Goal: Task Accomplishment & Management: Use online tool/utility

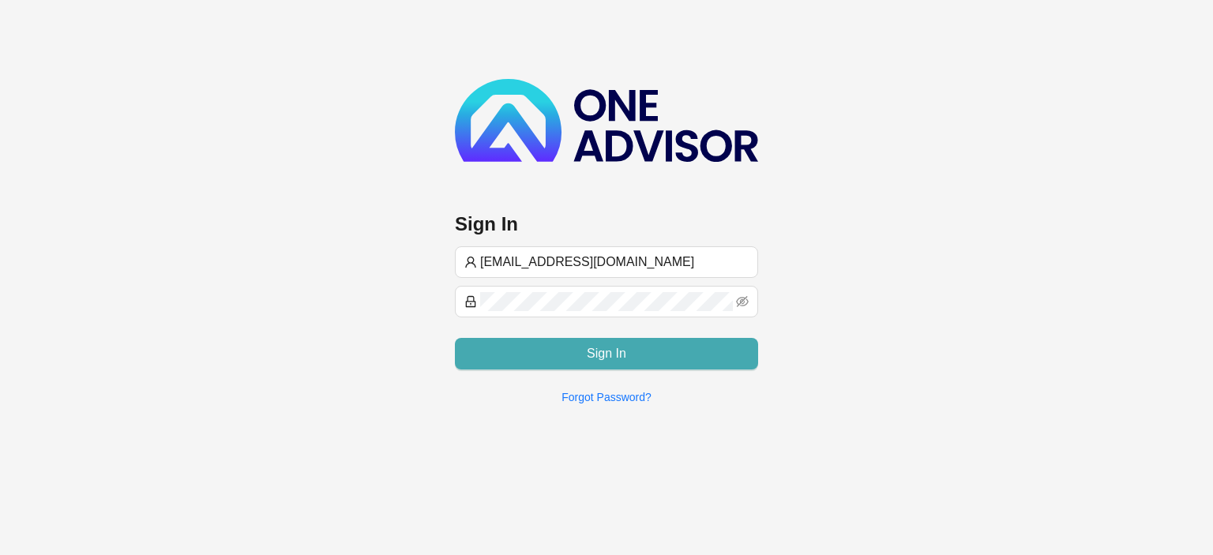
type input "[EMAIL_ADDRESS][DOMAIN_NAME]"
click at [571, 351] on button "Sign In" at bounding box center [606, 354] width 303 height 32
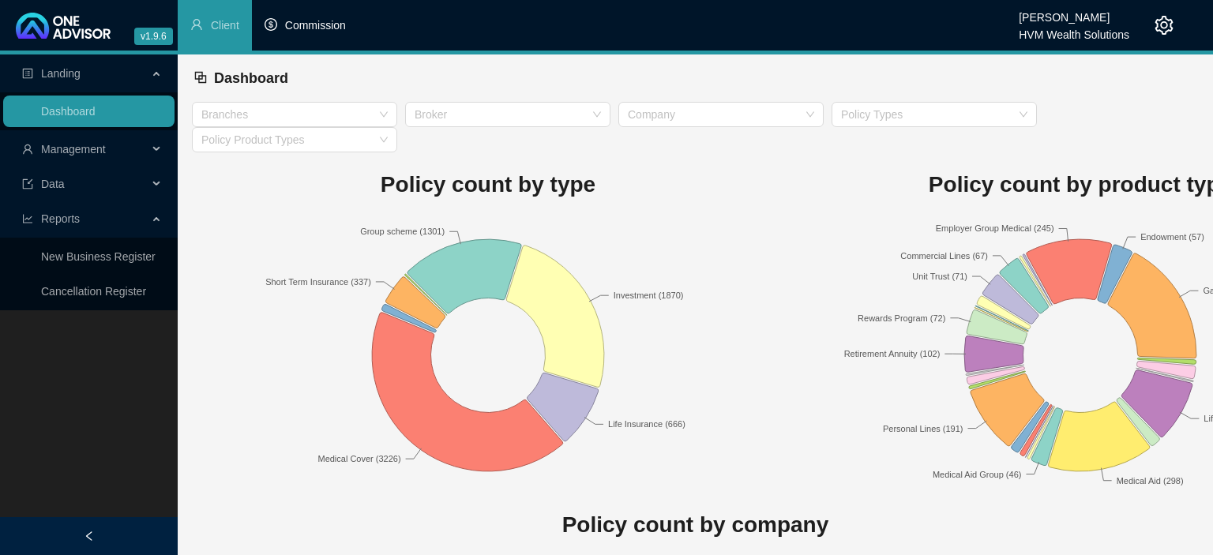
click at [318, 28] on span "Commission" at bounding box center [315, 25] width 61 height 13
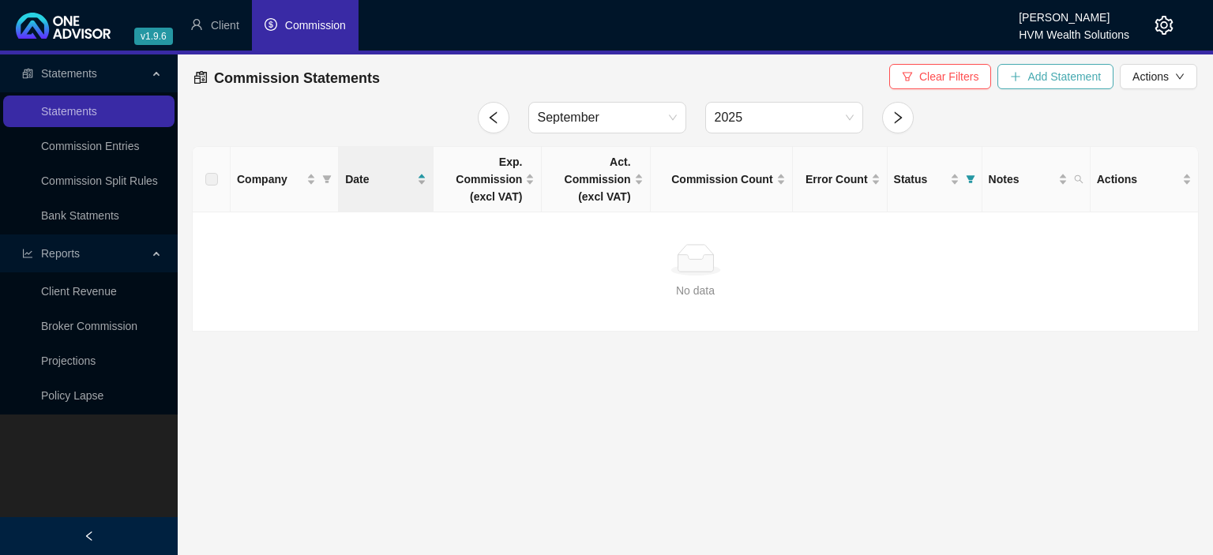
click at [1016, 81] on icon "plus" at bounding box center [1015, 76] width 11 height 11
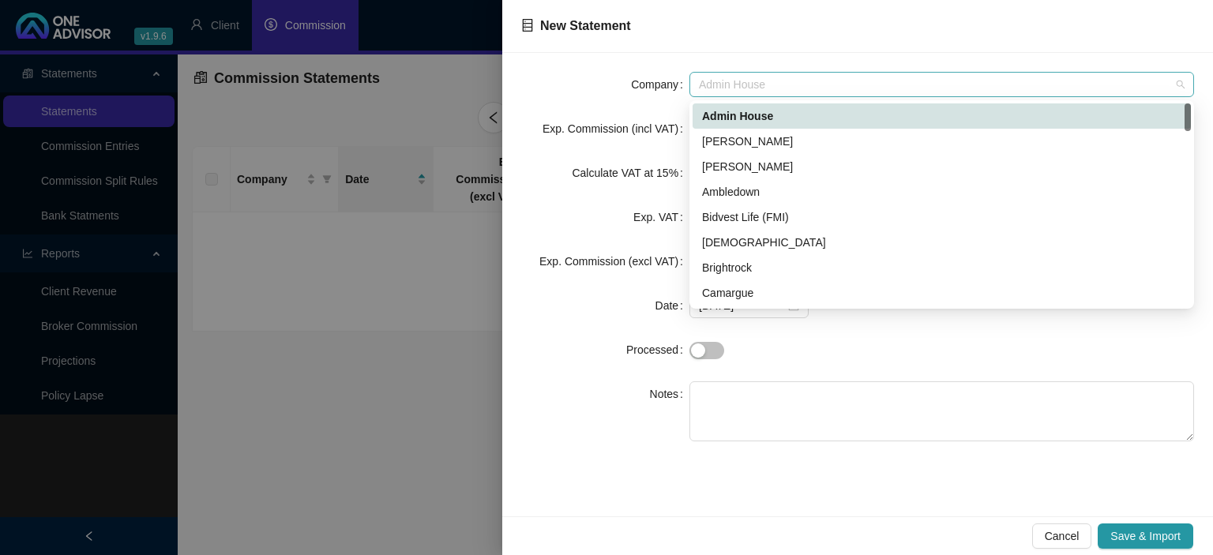
click at [757, 88] on span "Admin House" at bounding box center [942, 85] width 486 height 24
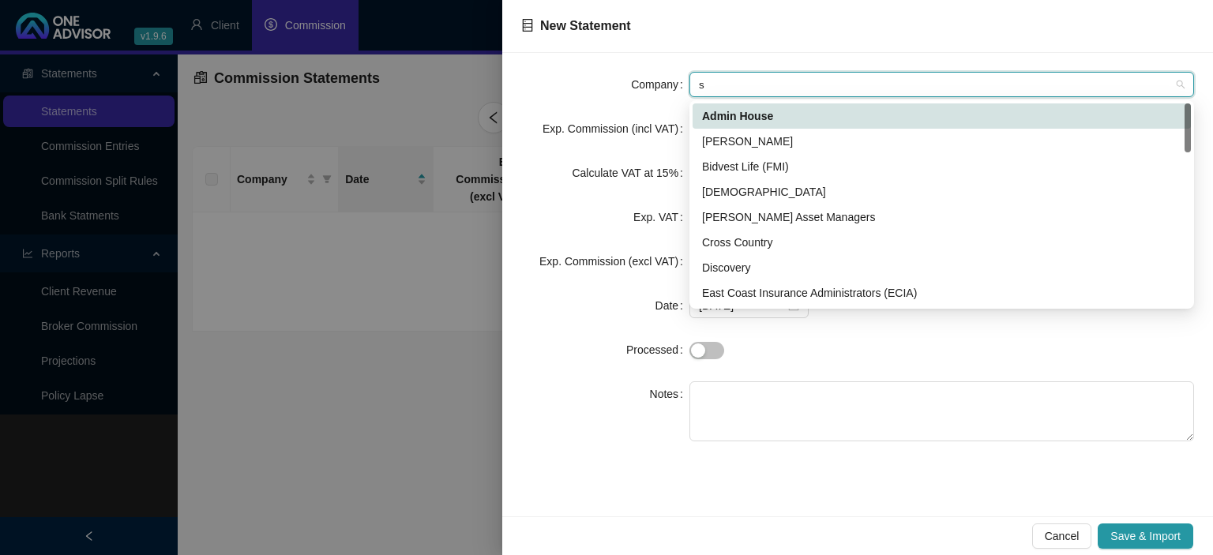
type input "sh"
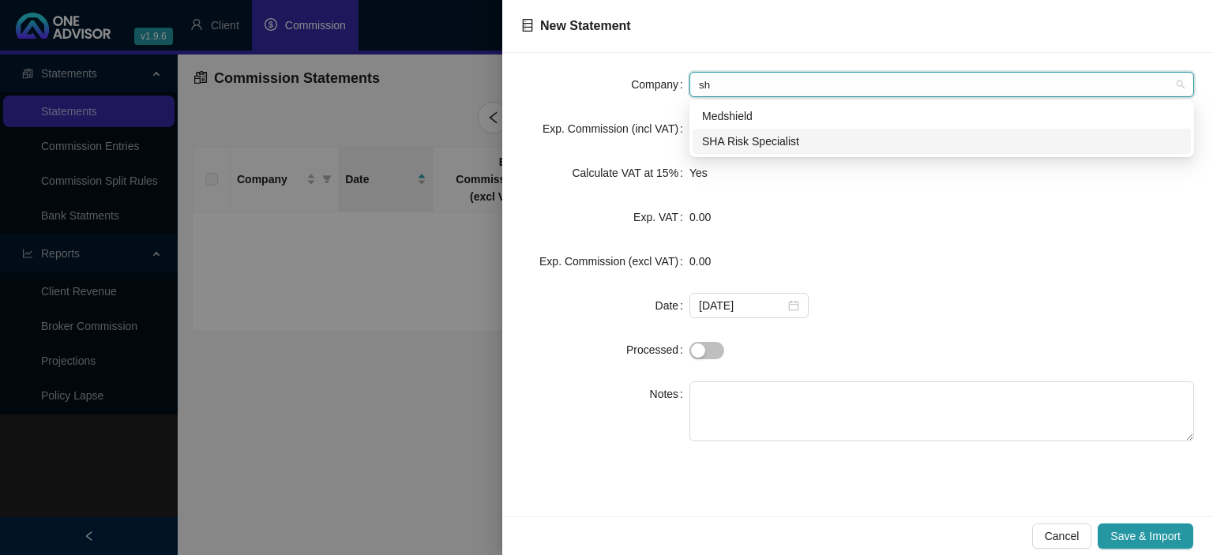
click at [750, 140] on div "SHA Risk Specialist" at bounding box center [941, 141] width 479 height 17
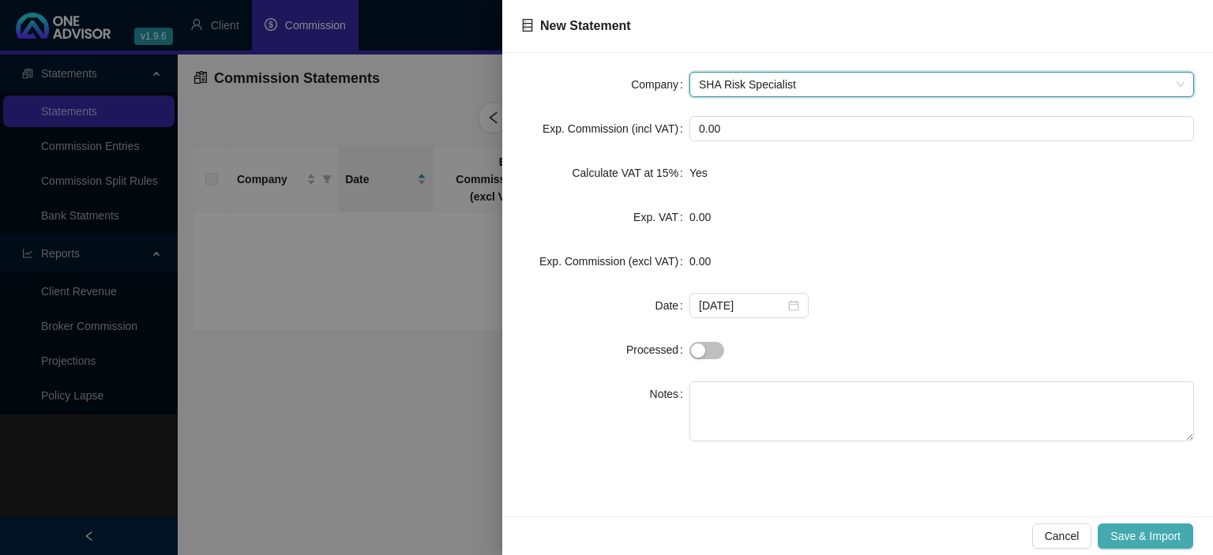
click at [1120, 532] on span "Save & Import" at bounding box center [1145, 536] width 70 height 17
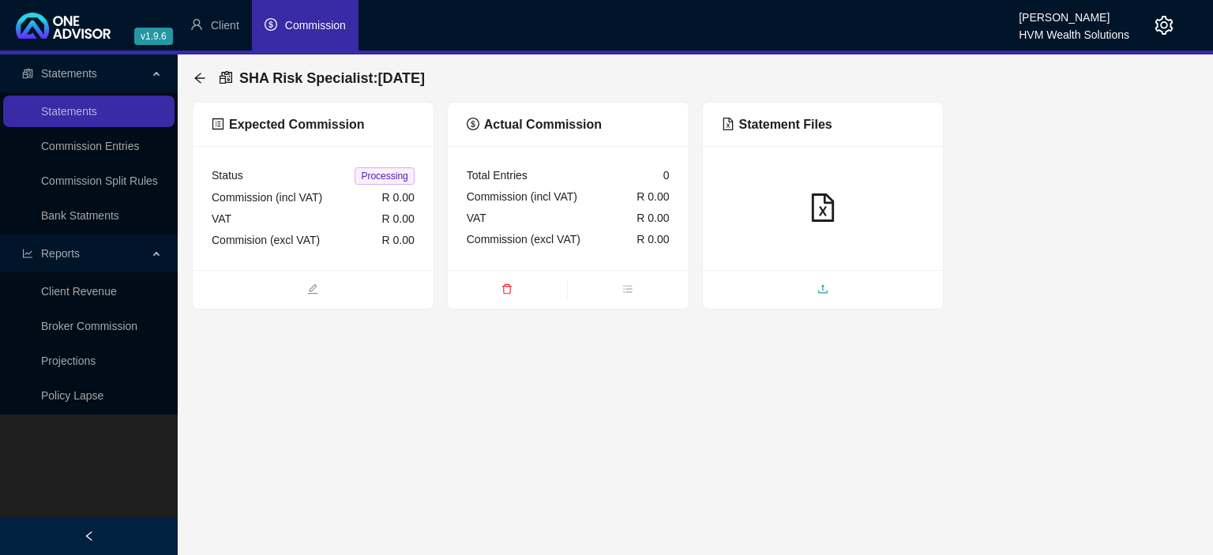
click at [804, 283] on span "upload" at bounding box center [823, 290] width 241 height 17
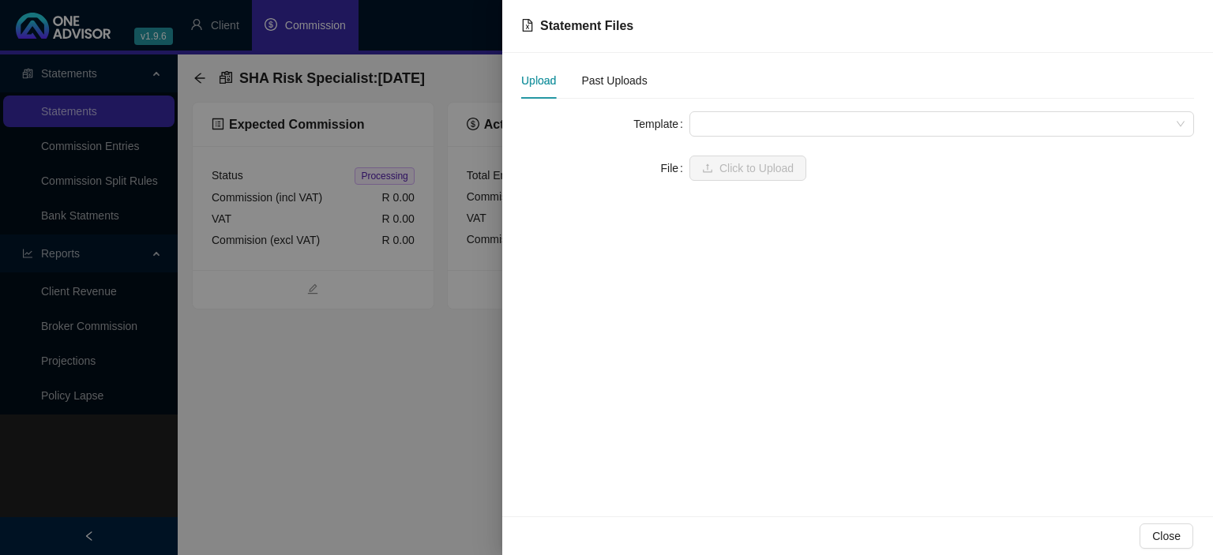
click at [760, 126] on span at bounding box center [942, 124] width 486 height 24
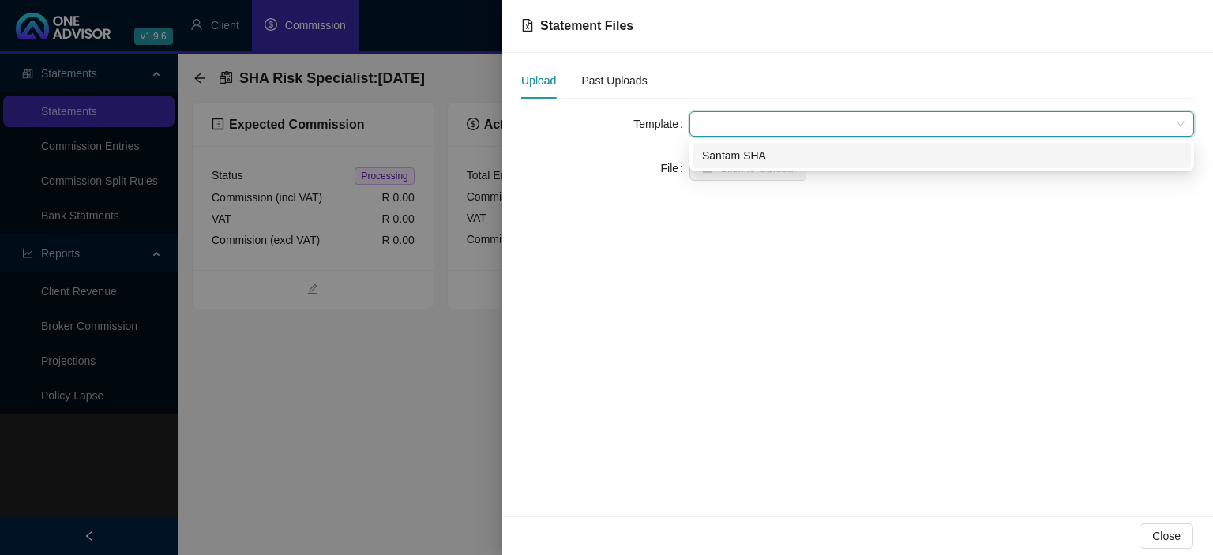
click at [760, 125] on span at bounding box center [942, 124] width 486 height 24
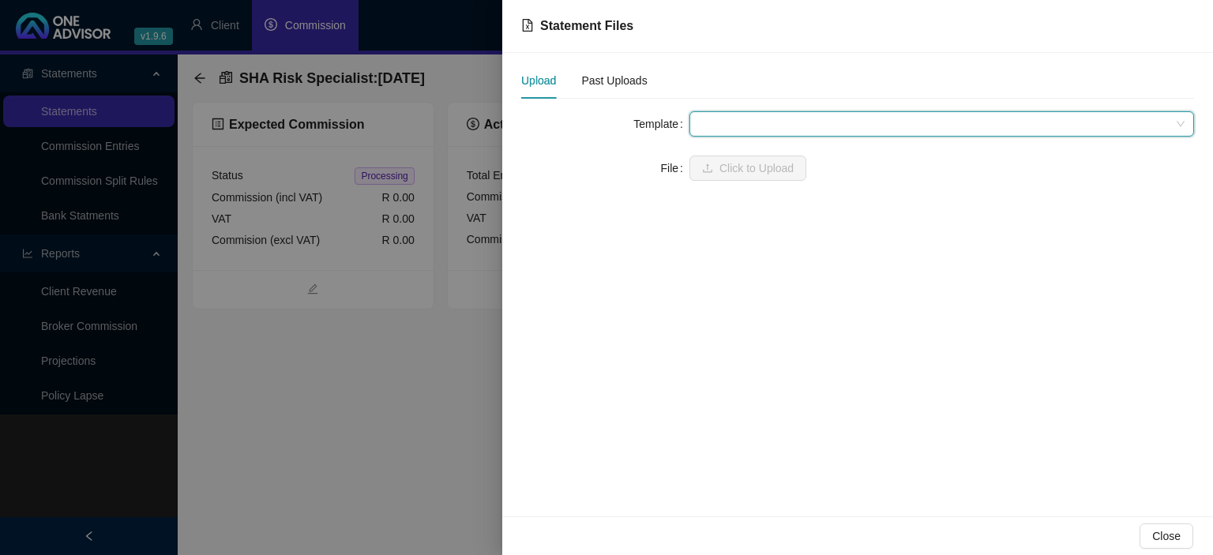
click at [346, 416] on div at bounding box center [606, 277] width 1213 height 555
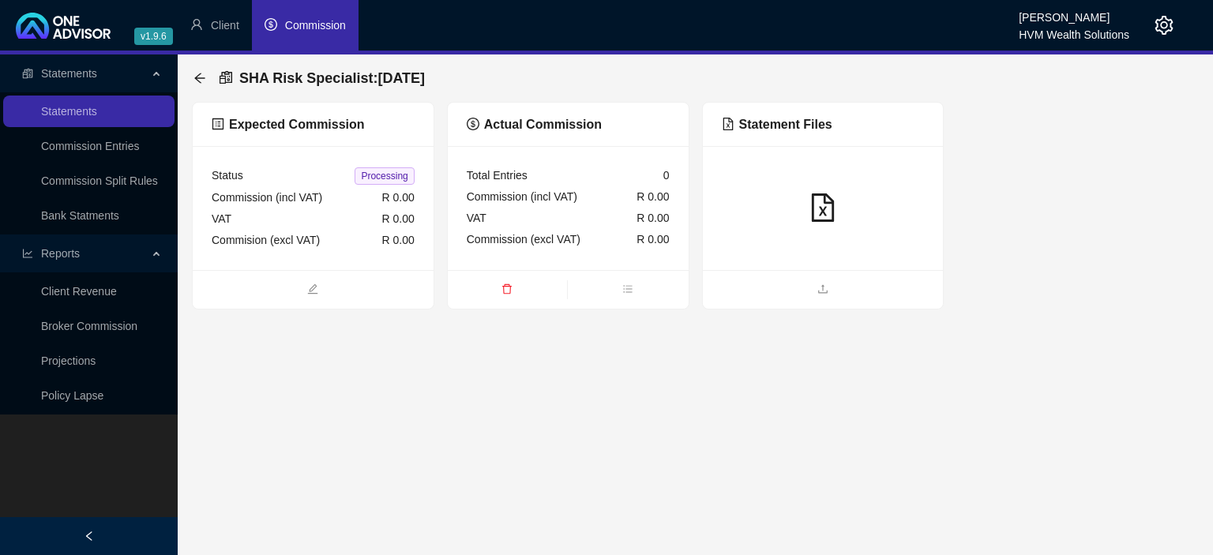
click at [194, 77] on div "SHA Risk Specialist : [DATE]" at bounding box center [695, 77] width 1007 height 47
click at [201, 77] on icon "arrow-left" at bounding box center [200, 78] width 13 height 13
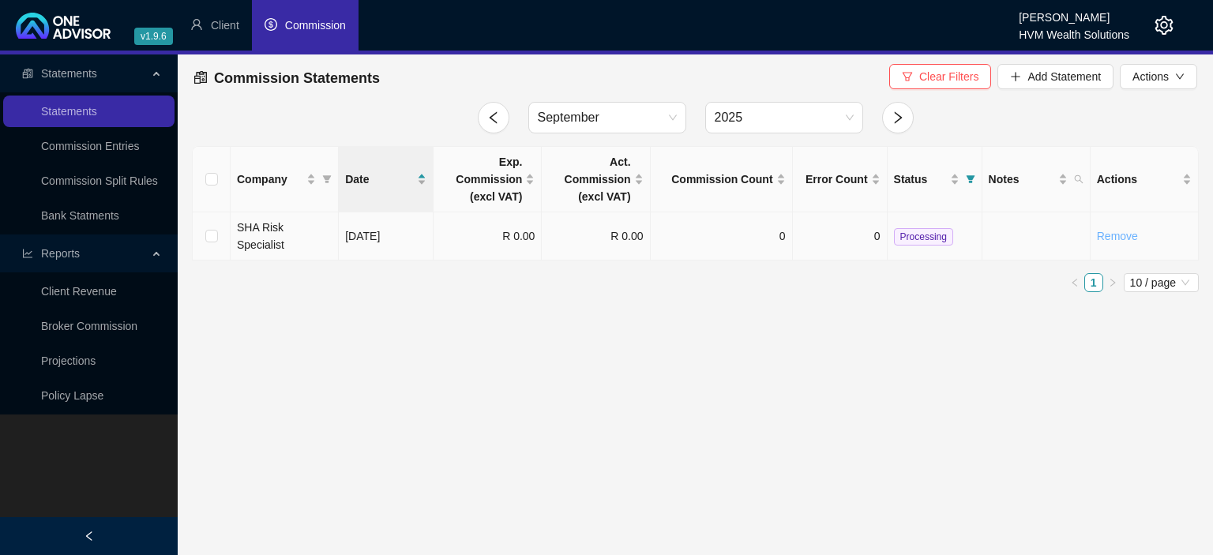
click at [1114, 230] on link "Remove" at bounding box center [1117, 236] width 41 height 13
click at [789, 365] on main "Statements Statements Commission Entries Commission Split Rules Bank Statments …" at bounding box center [606, 304] width 1213 height 501
